Goal: Information Seeking & Learning: Learn about a topic

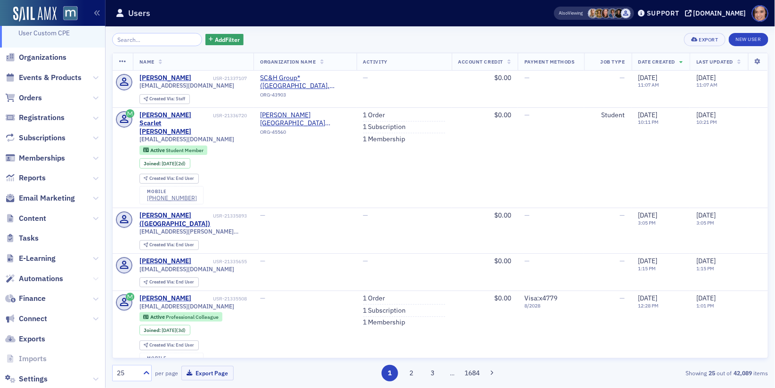
scroll to position [57, 0]
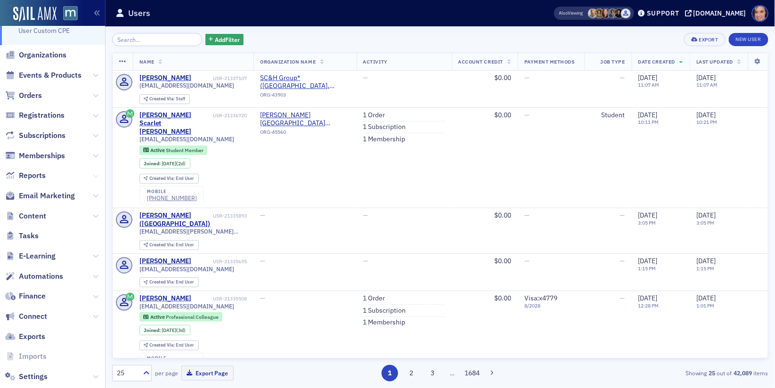
click at [95, 177] on icon at bounding box center [96, 176] width 6 height 6
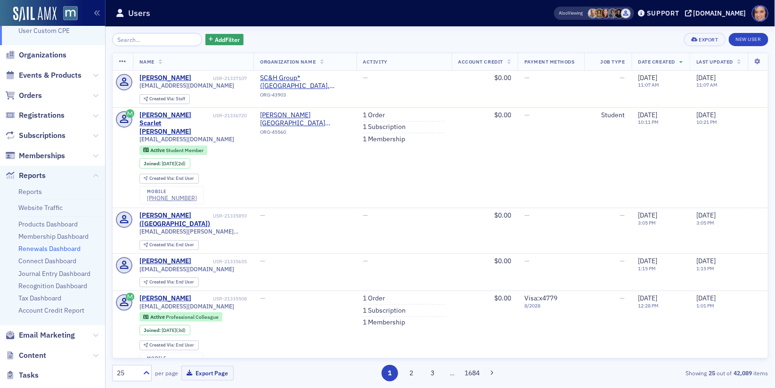
click at [51, 250] on link "Renewals Dashboard" at bounding box center [49, 248] width 62 height 8
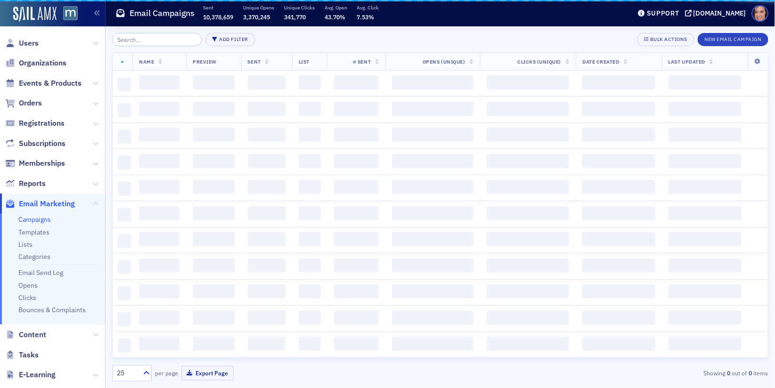
scroll to position [57, 0]
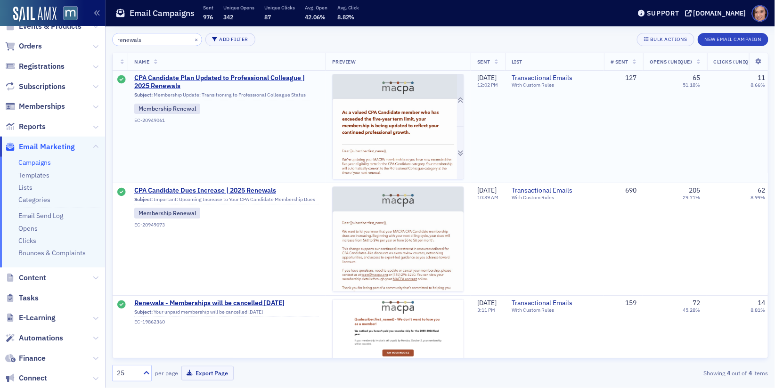
type input "renewals"
click at [348, 165] on img at bounding box center [397, 234] width 131 height 321
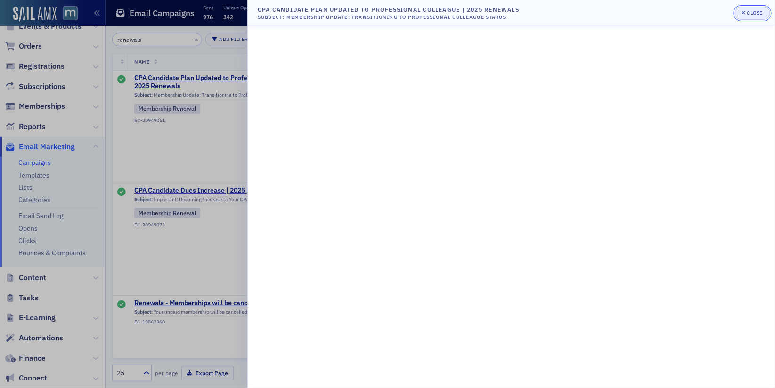
click at [755, 12] on div "Close" at bounding box center [755, 12] width 16 height 5
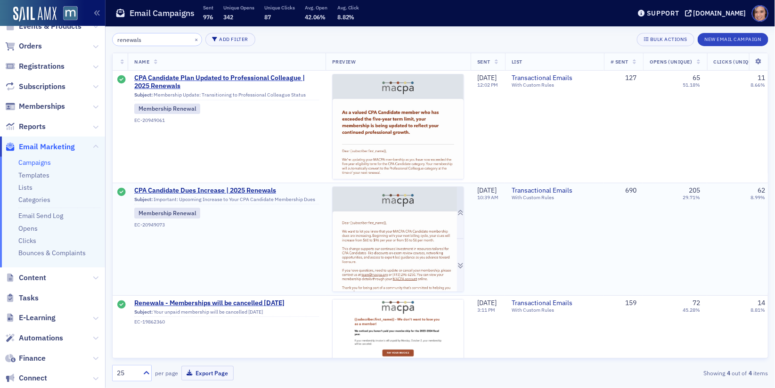
click at [392, 227] on img at bounding box center [397, 330] width 131 height 286
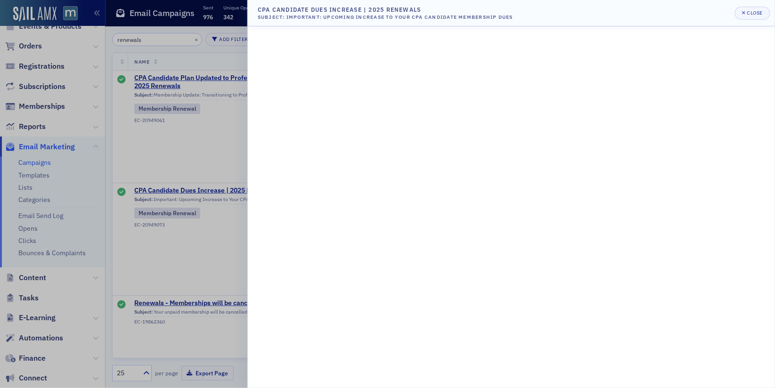
click at [71, 320] on div at bounding box center [387, 194] width 775 height 388
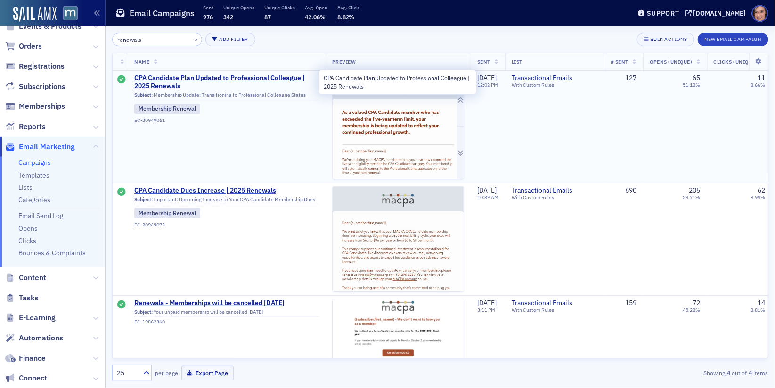
click at [387, 121] on img at bounding box center [397, 234] width 131 height 321
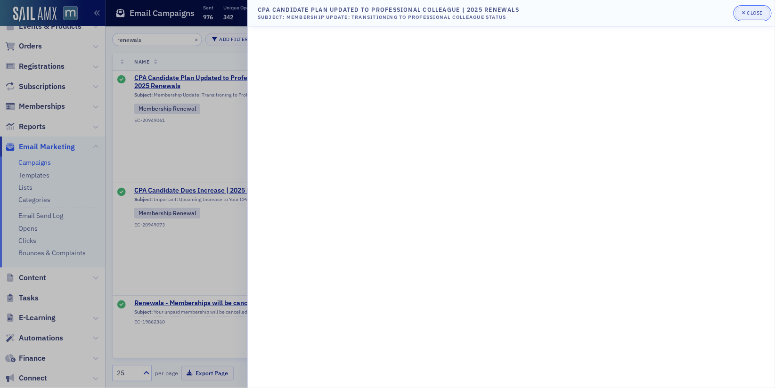
click at [755, 9] on button "Close" at bounding box center [752, 13] width 35 height 13
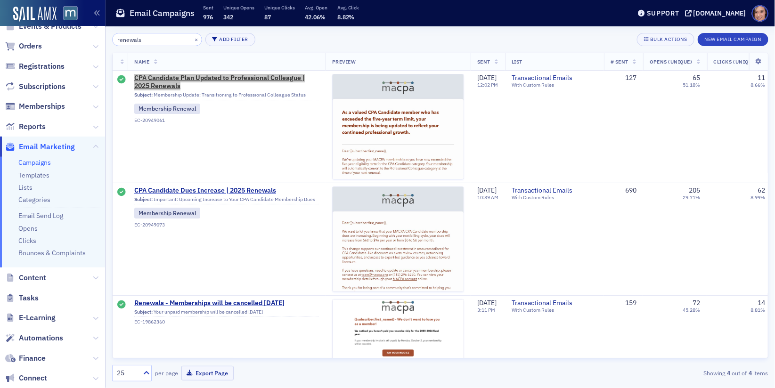
drag, startPoint x: 288, startPoint y: 78, endPoint x: 406, endPoint y: 29, distance: 127.9
click at [0, 0] on div "Users Organizations Events & Products Orders Registrations Subscriptions Member…" at bounding box center [387, 194] width 775 height 388
click at [97, 335] on icon at bounding box center [96, 338] width 6 height 6
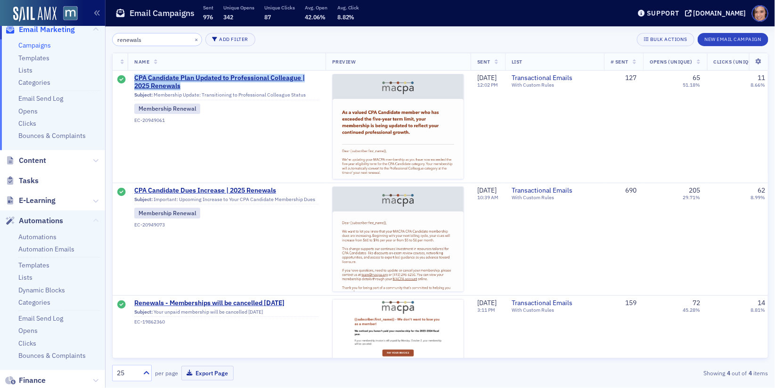
scroll to position [176, 0]
click at [54, 234] on link "Automations" at bounding box center [37, 235] width 38 height 8
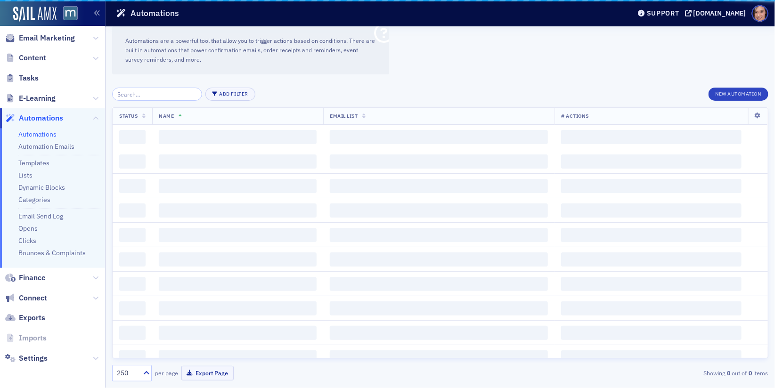
scroll to position [165, 0]
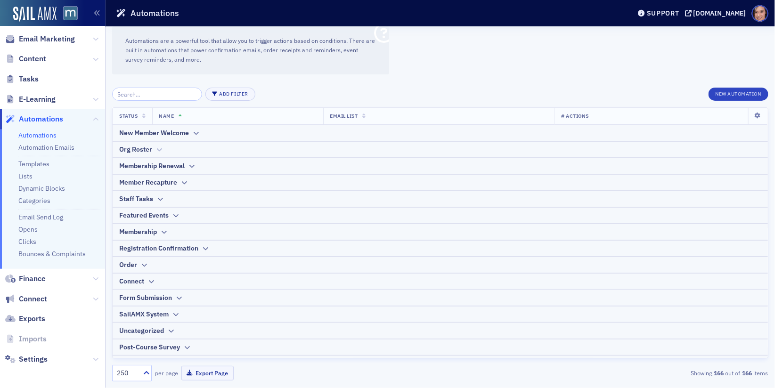
scroll to position [13, 0]
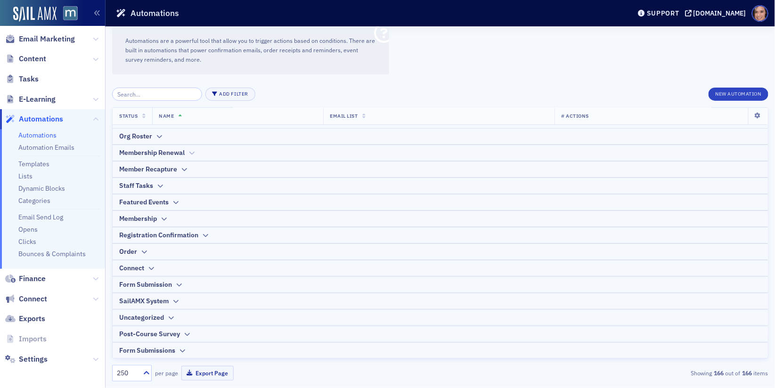
click at [184, 151] on div "Membership Renewal" at bounding box center [151, 153] width 65 height 10
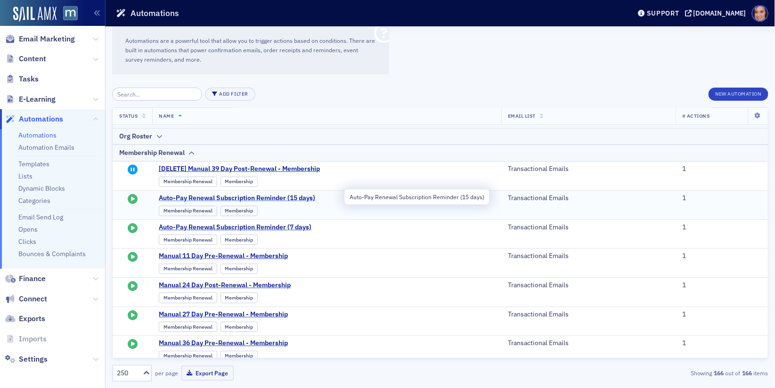
click at [309, 194] on span "Auto-Pay Renewal Subscription Reminder (15 days)" at bounding box center [251, 198] width 185 height 8
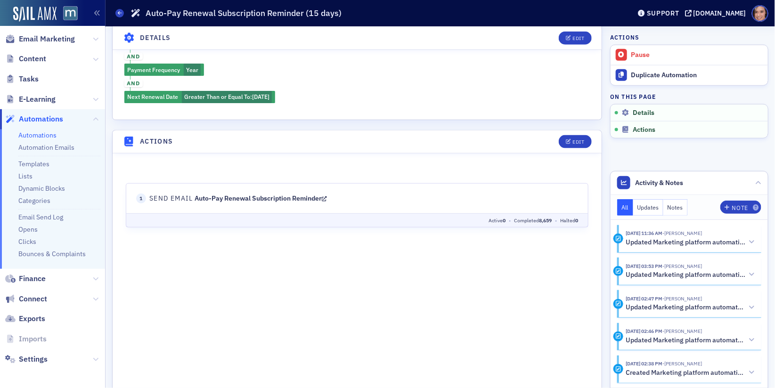
scroll to position [447, 0]
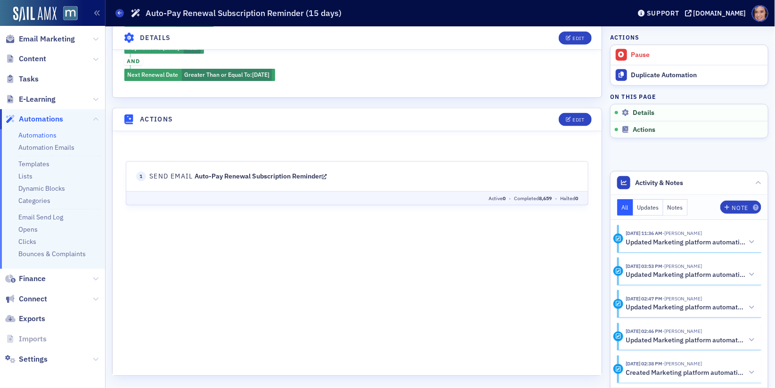
click at [326, 174] on icon at bounding box center [323, 176] width 5 height 7
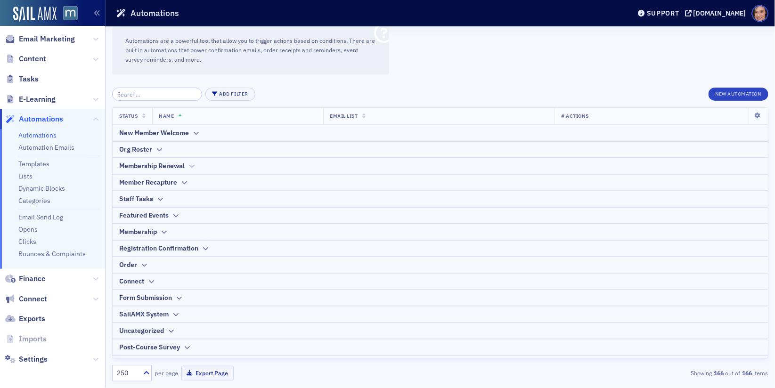
click at [191, 164] on icon at bounding box center [191, 166] width 7 height 6
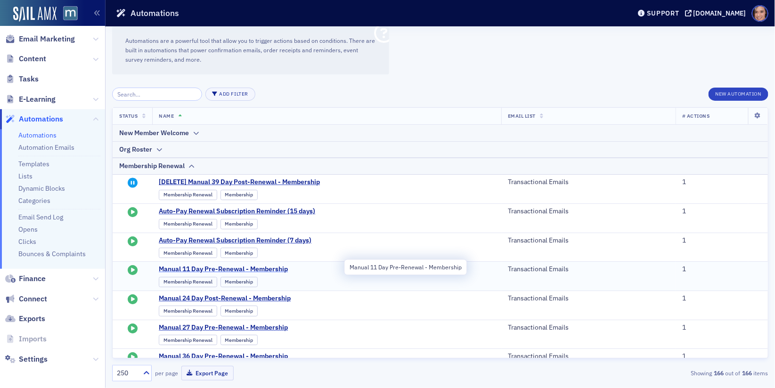
click at [283, 266] on span "Manual 11 Day Pre-Renewal - Membership" at bounding box center [251, 269] width 185 height 8
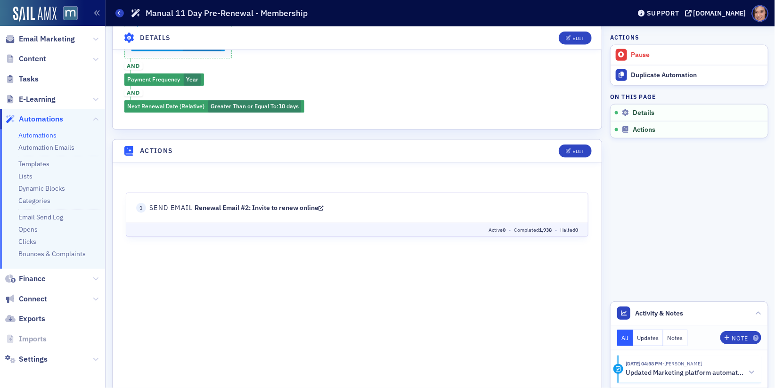
scroll to position [453, 0]
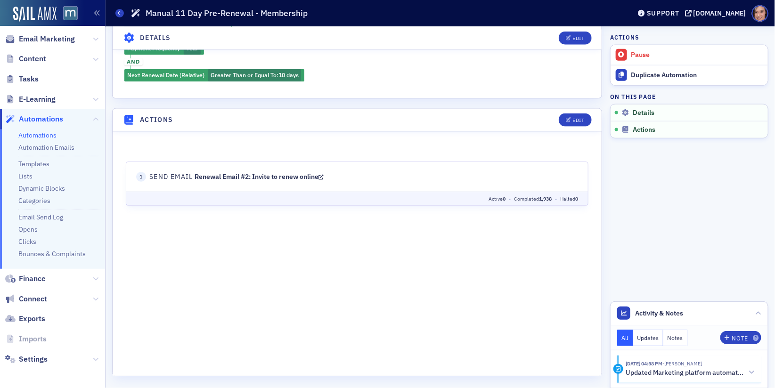
click at [323, 175] on icon at bounding box center [320, 176] width 5 height 7
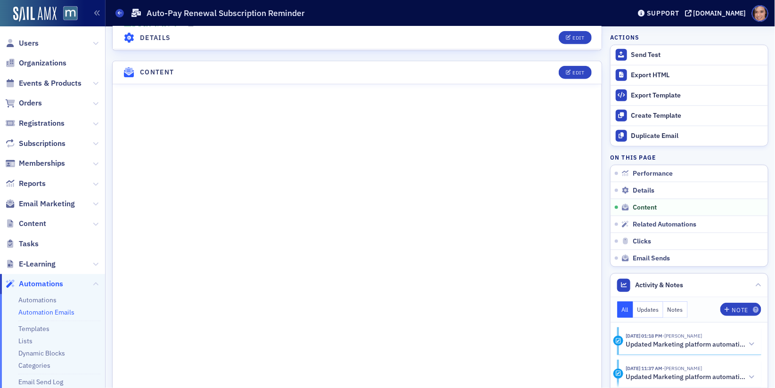
scroll to position [561, 0]
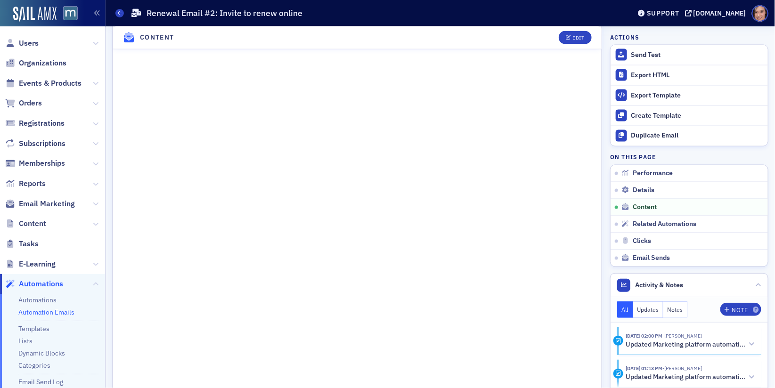
scroll to position [488, 0]
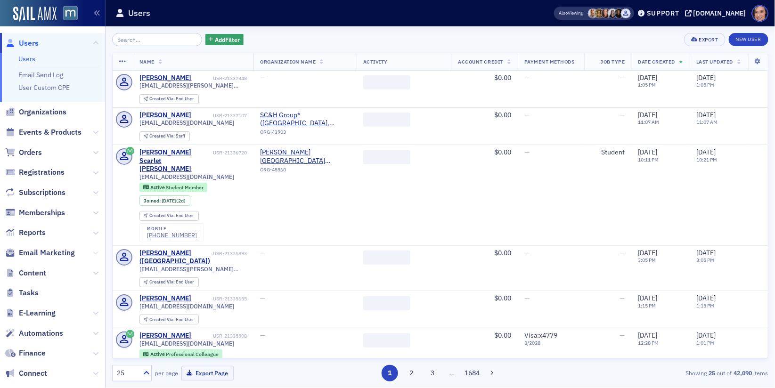
click at [97, 249] on button at bounding box center [96, 253] width 6 height 10
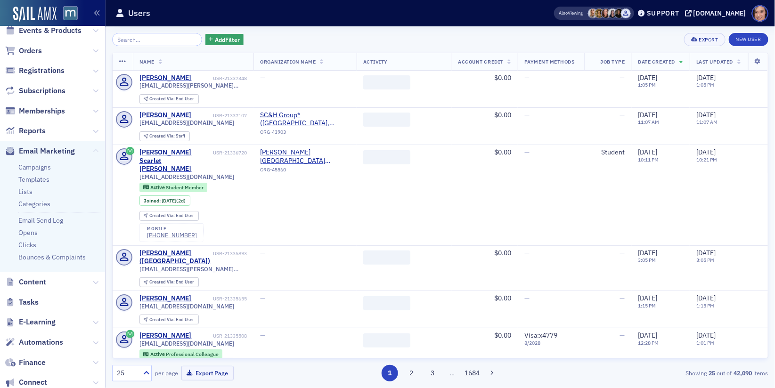
scroll to position [103, 0]
click at [95, 342] on icon at bounding box center [96, 342] width 6 height 6
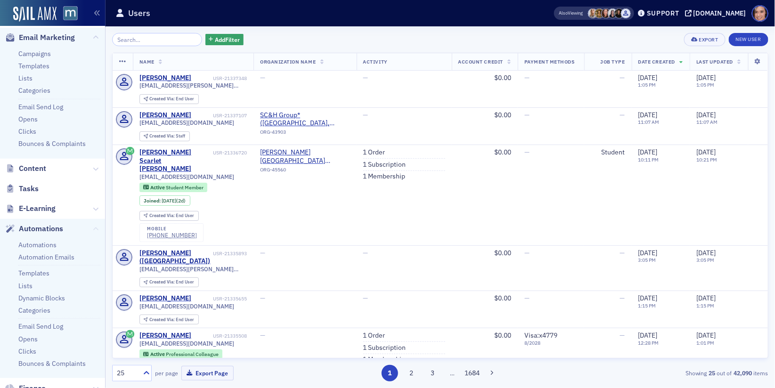
scroll to position [246, 0]
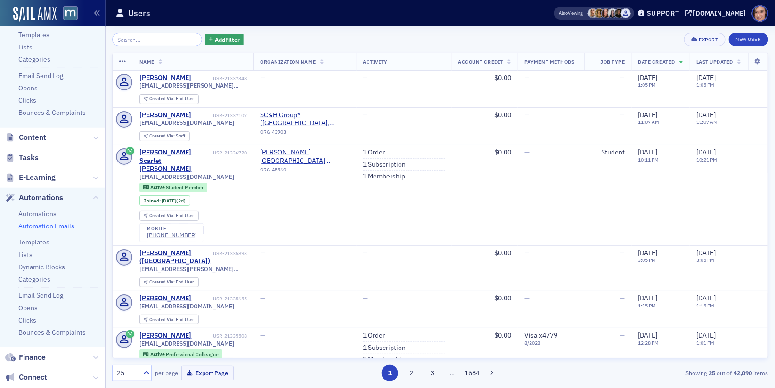
click at [55, 222] on link "Automation Emails" at bounding box center [46, 226] width 56 height 8
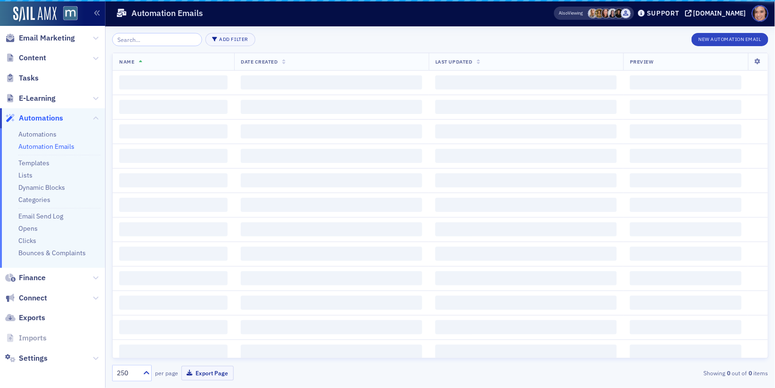
scroll to position [165, 0]
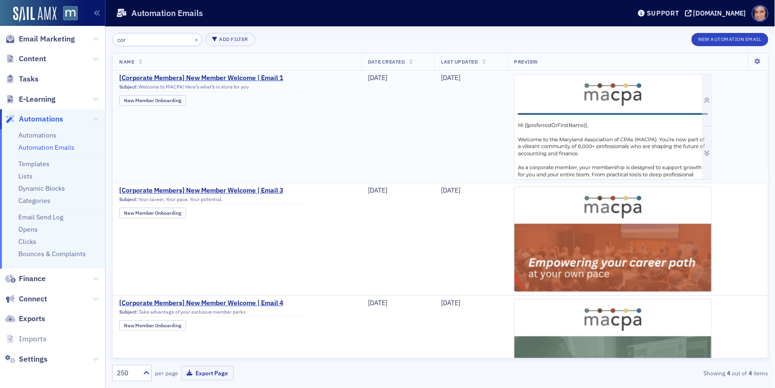
type input "cor"
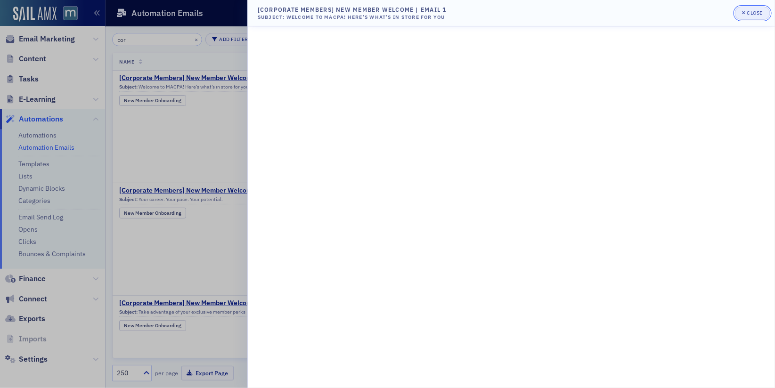
click at [757, 12] on div "Close" at bounding box center [755, 12] width 16 height 5
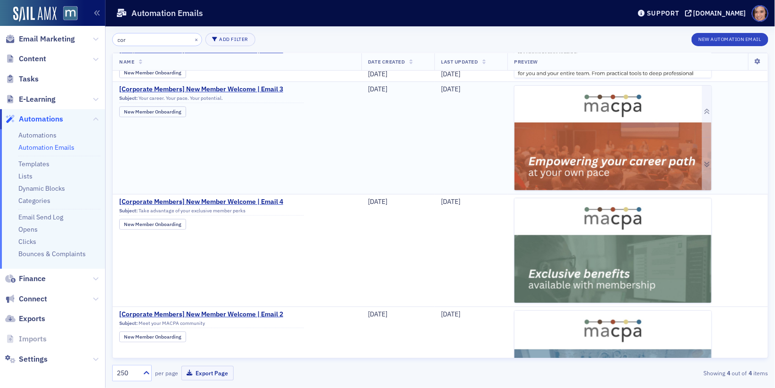
scroll to position [101, 0]
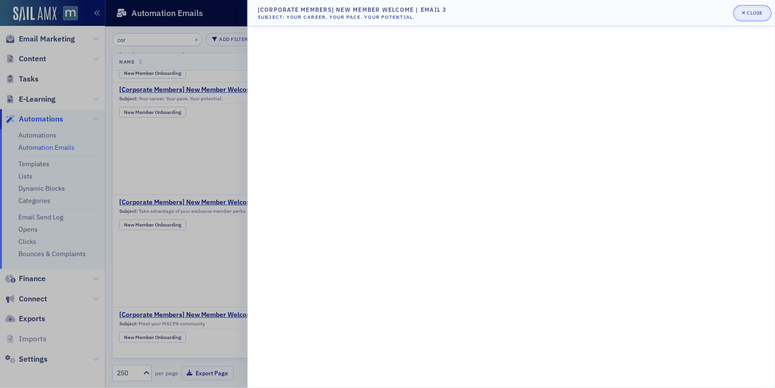
click at [765, 13] on button "Close" at bounding box center [752, 13] width 35 height 13
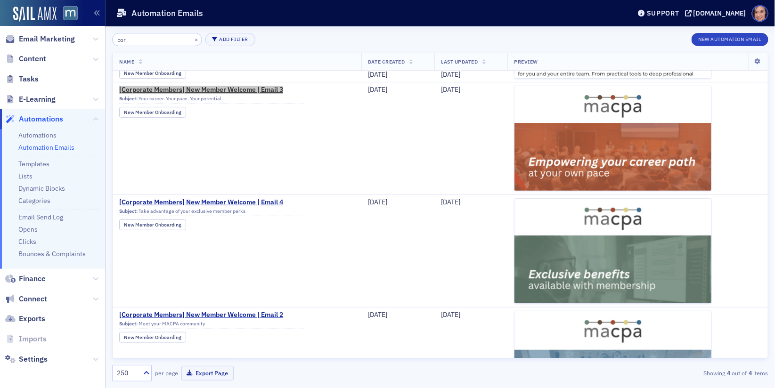
drag, startPoint x: 227, startPoint y: 91, endPoint x: 628, endPoint y: 4, distance: 410.2
click at [0, 0] on div "Users Organizations Events & Products Orders Registrations Subscriptions Member…" at bounding box center [387, 194] width 775 height 388
click at [48, 37] on span "Email Marketing" at bounding box center [47, 39] width 56 height 10
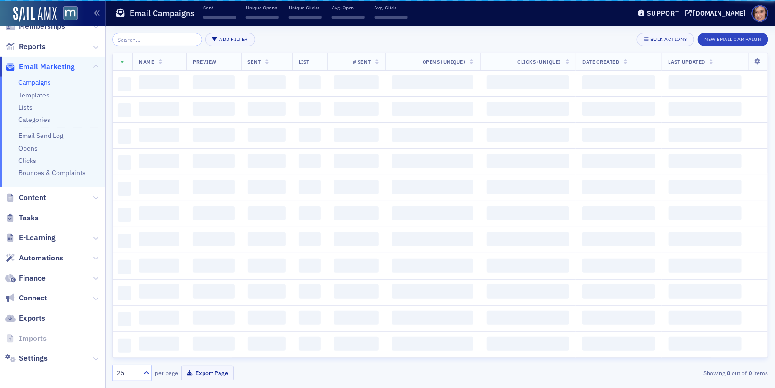
scroll to position [137, 0]
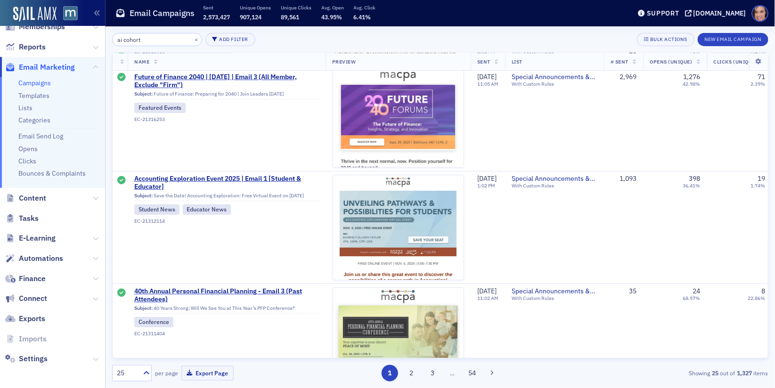
scroll to position [1638, 0]
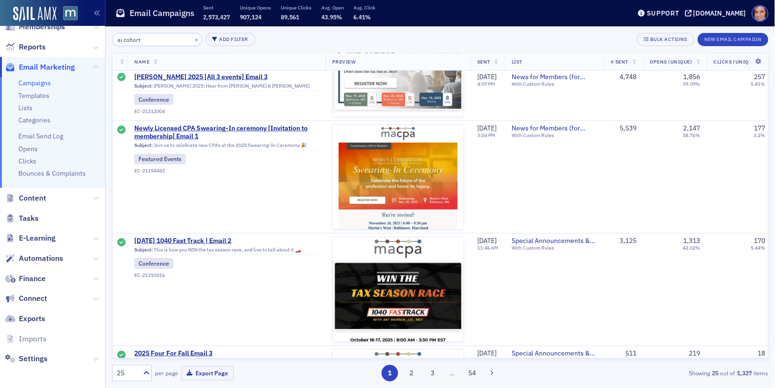
click at [135, 35] on input "ai cohort" at bounding box center [157, 39] width 90 height 13
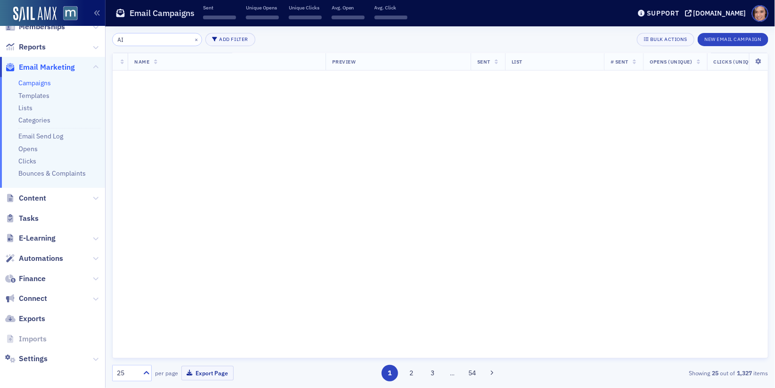
scroll to position [2282, 0]
type input "AI"
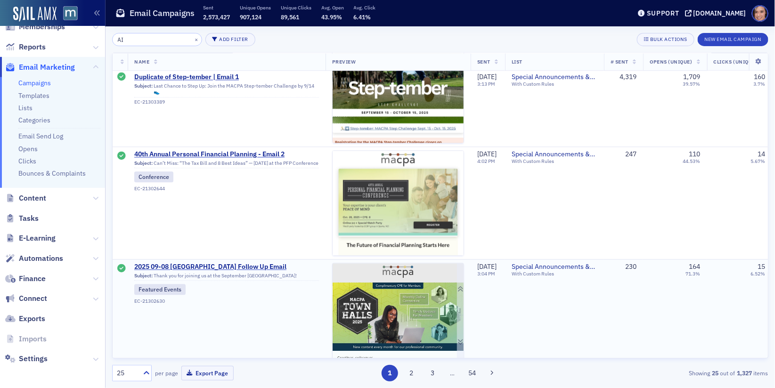
scroll to position [2520, 0]
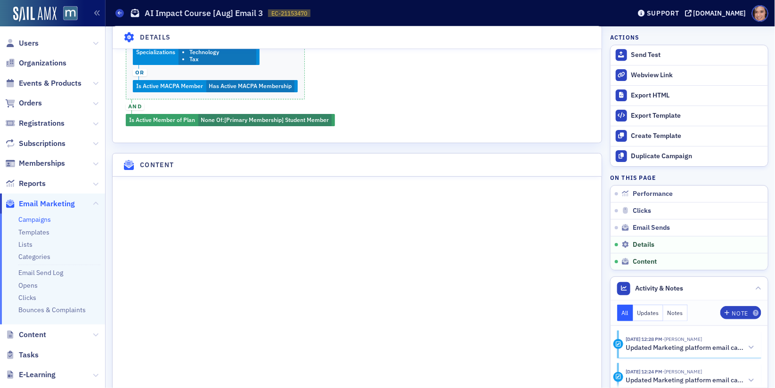
scroll to position [1344, 0]
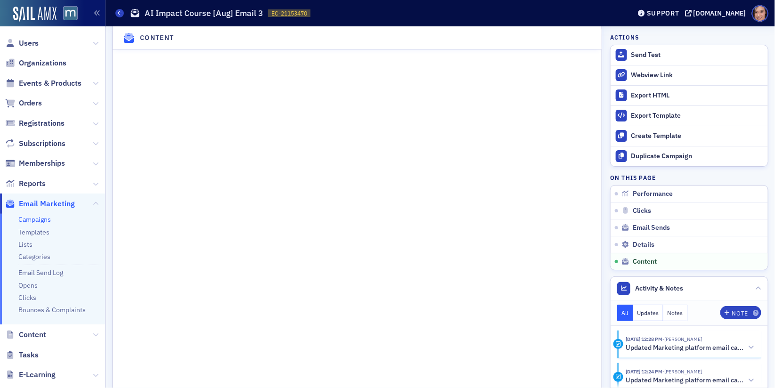
click at [146, 12] on h1 "AI Impact Course [Aug] Email 3" at bounding box center [204, 13] width 119 height 11
click at [40, 222] on link "Campaigns" at bounding box center [34, 219] width 32 height 8
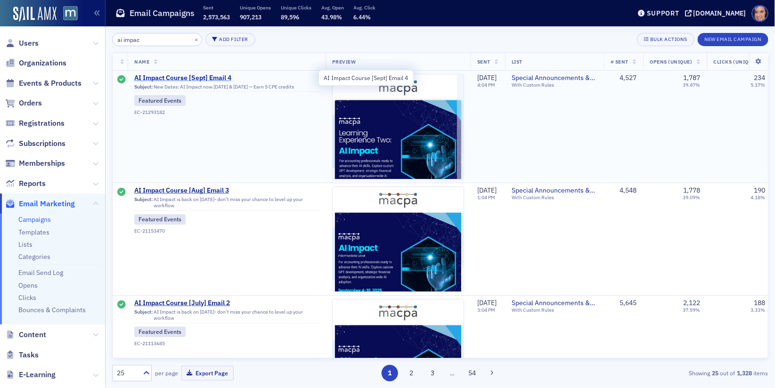
type input "ai impac"
click at [210, 76] on span "AI Impact Course [Sept] Email 4" at bounding box center [226, 78] width 185 height 8
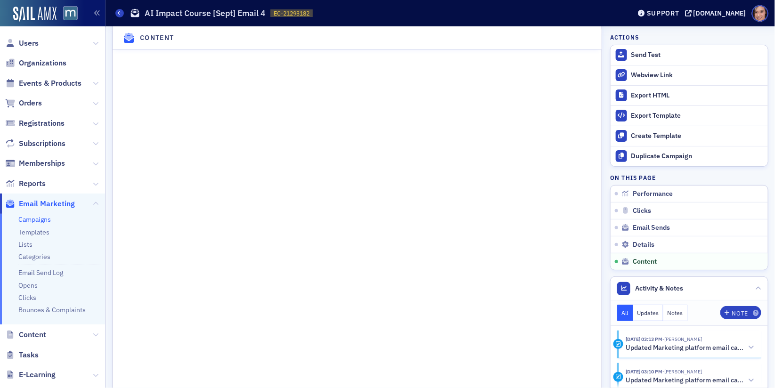
scroll to position [1359, 0]
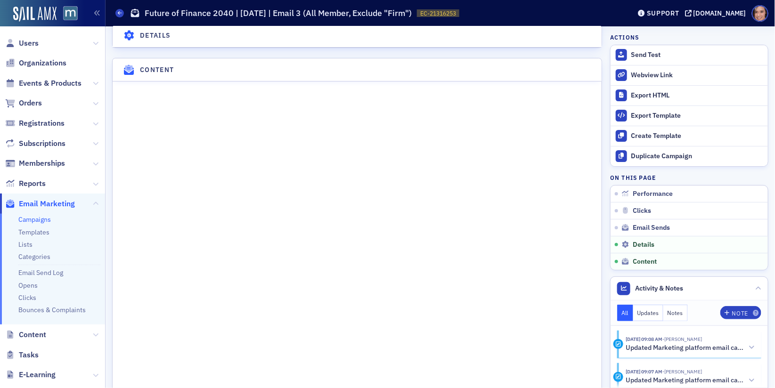
scroll to position [1354, 0]
click at [120, 12] on icon at bounding box center [120, 13] width 4 height 4
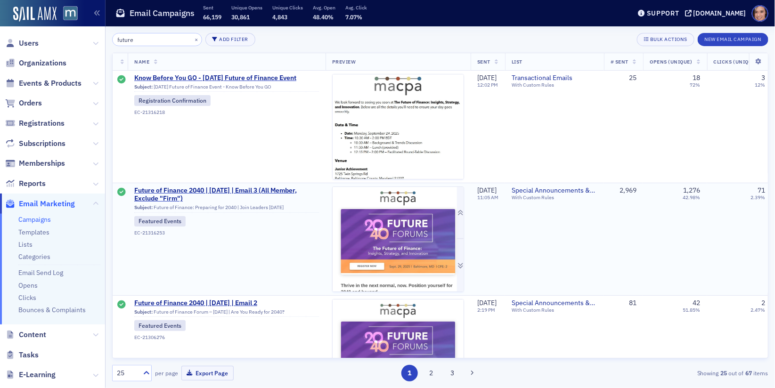
scroll to position [107, 0]
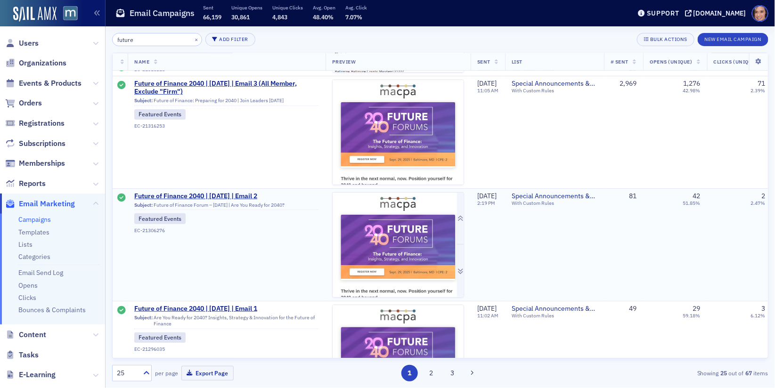
type input "future"
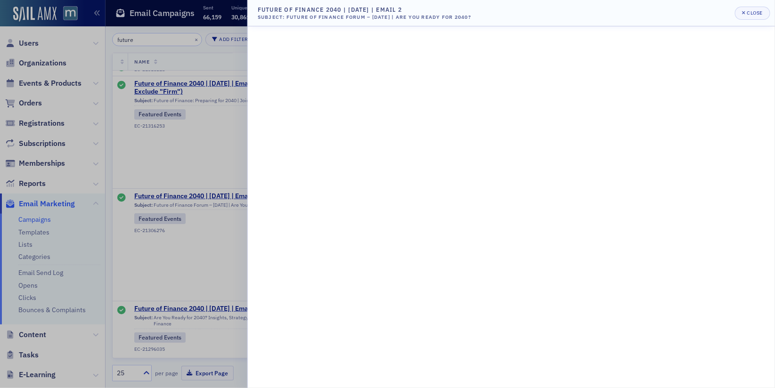
click at [223, 217] on div at bounding box center [387, 194] width 775 height 388
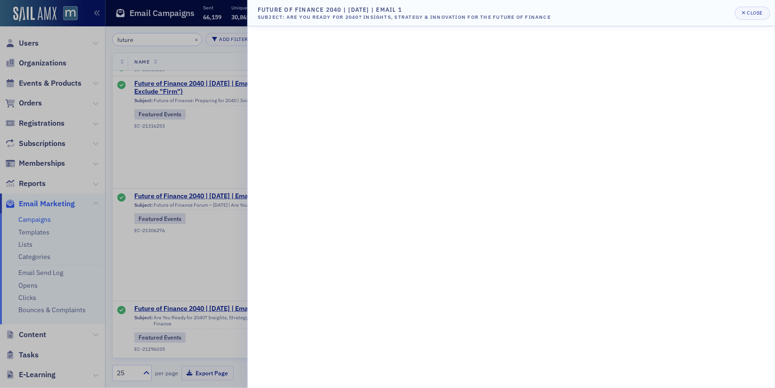
click at [58, 106] on div at bounding box center [387, 194] width 775 height 388
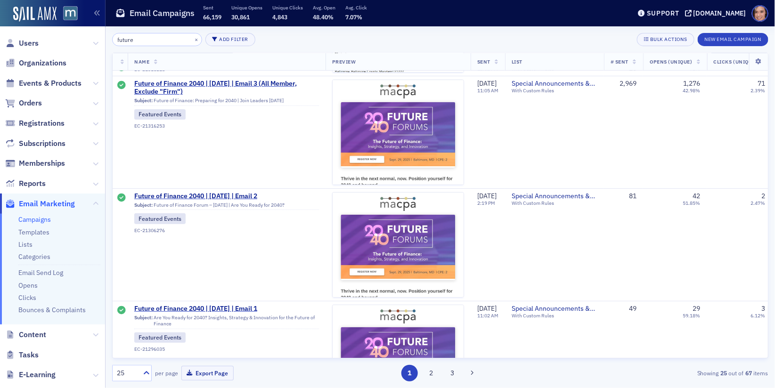
click at [32, 219] on link "Campaigns" at bounding box center [34, 219] width 32 height 8
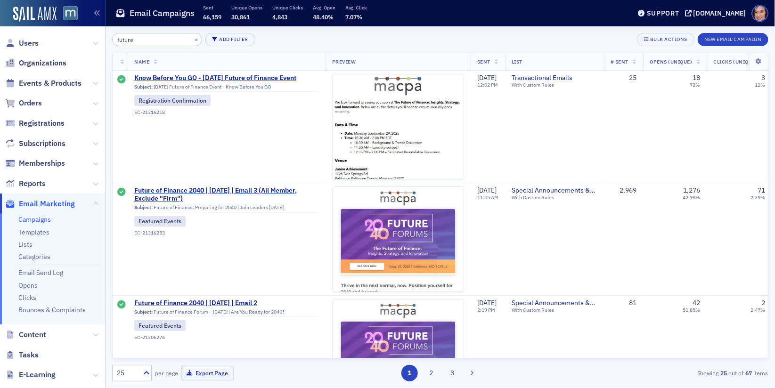
click at [152, 40] on input "future" at bounding box center [157, 39] width 90 height 13
type input "t"
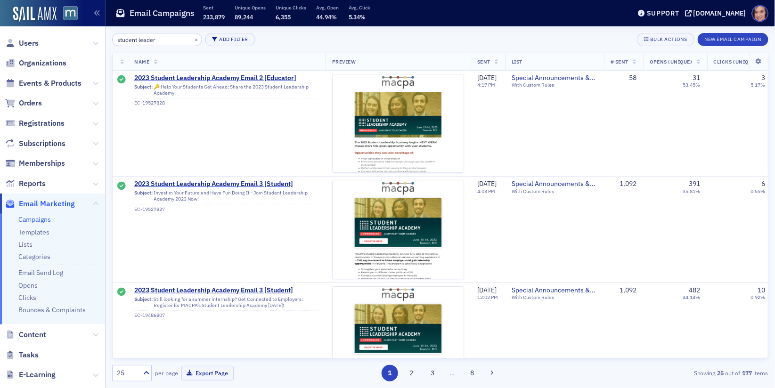
click at [148, 43] on input "student leader" at bounding box center [157, 39] width 90 height 13
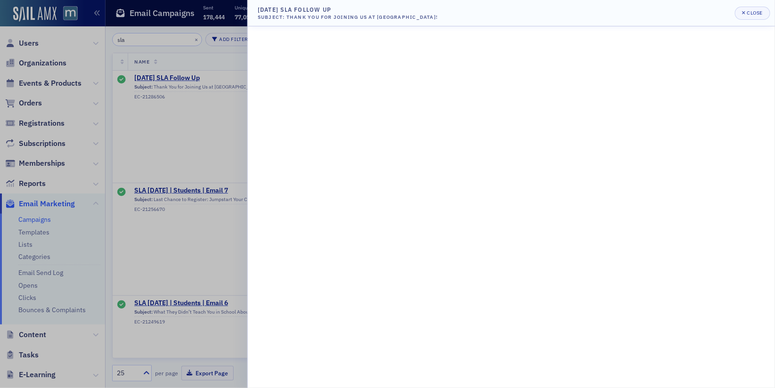
click at [212, 43] on div at bounding box center [387, 194] width 775 height 388
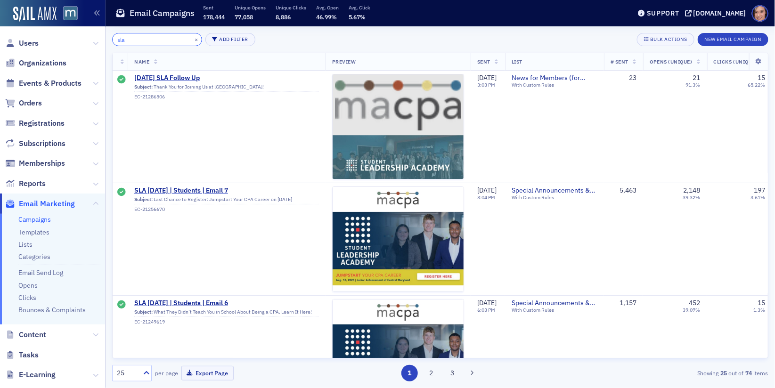
click at [134, 44] on input "sla" at bounding box center [157, 39] width 90 height 13
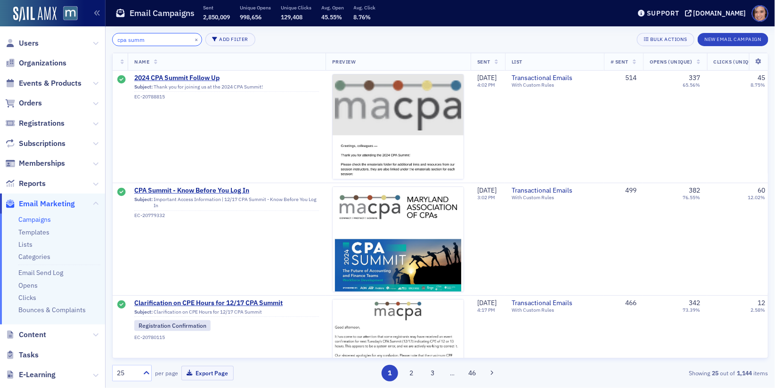
type input "cpa summ"
